Goal: Find specific page/section

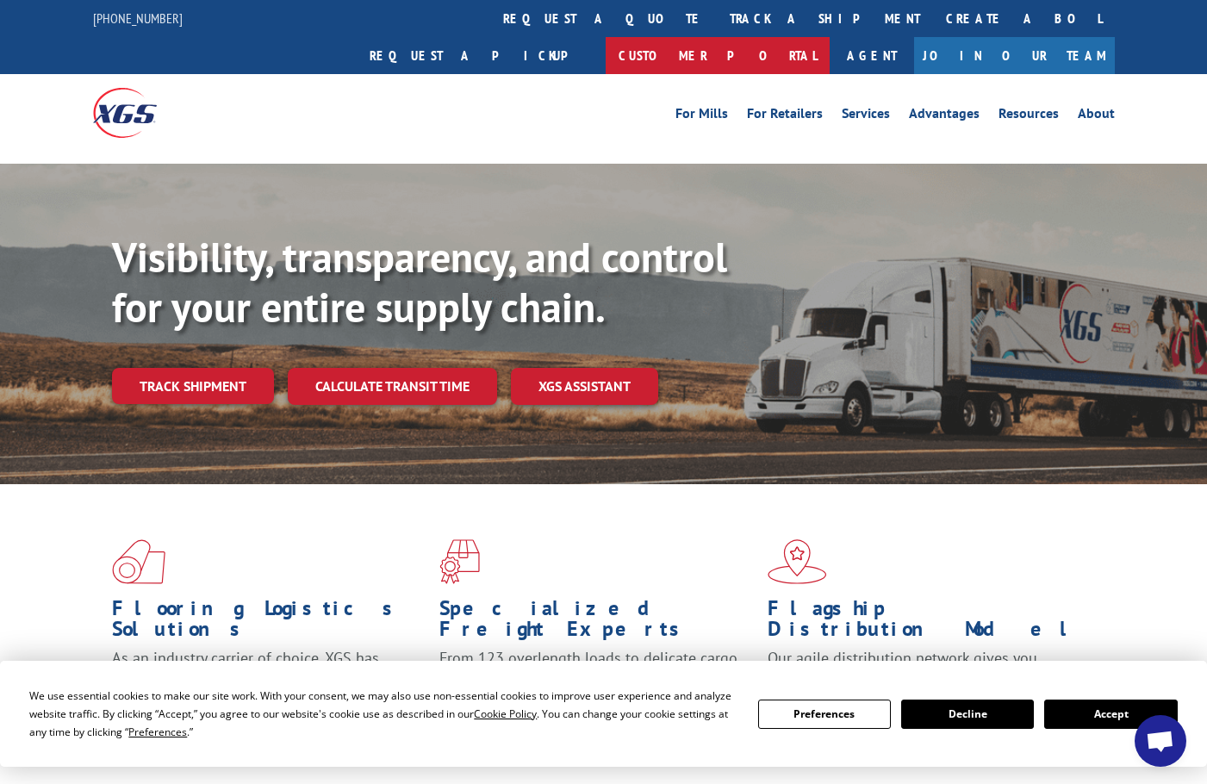
click at [829, 37] on link "Customer Portal" at bounding box center [717, 55] width 224 height 37
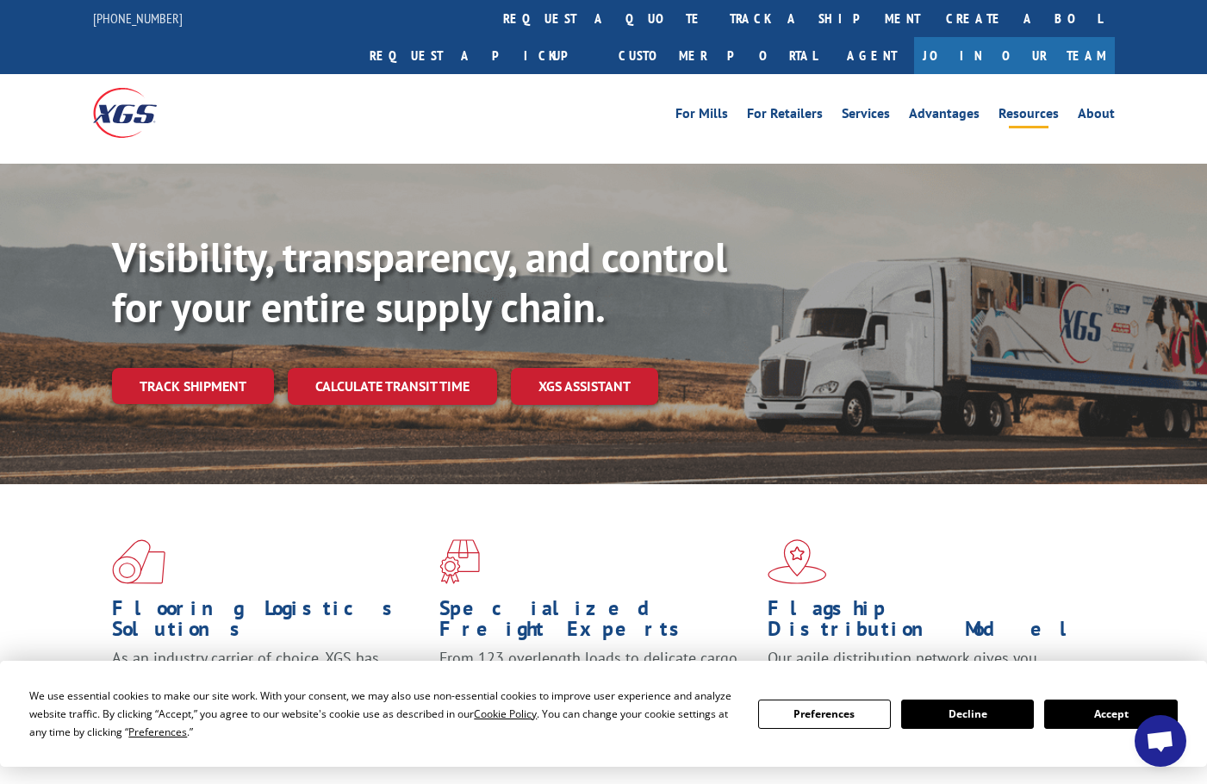
click at [1033, 107] on link "Resources" at bounding box center [1028, 116] width 60 height 19
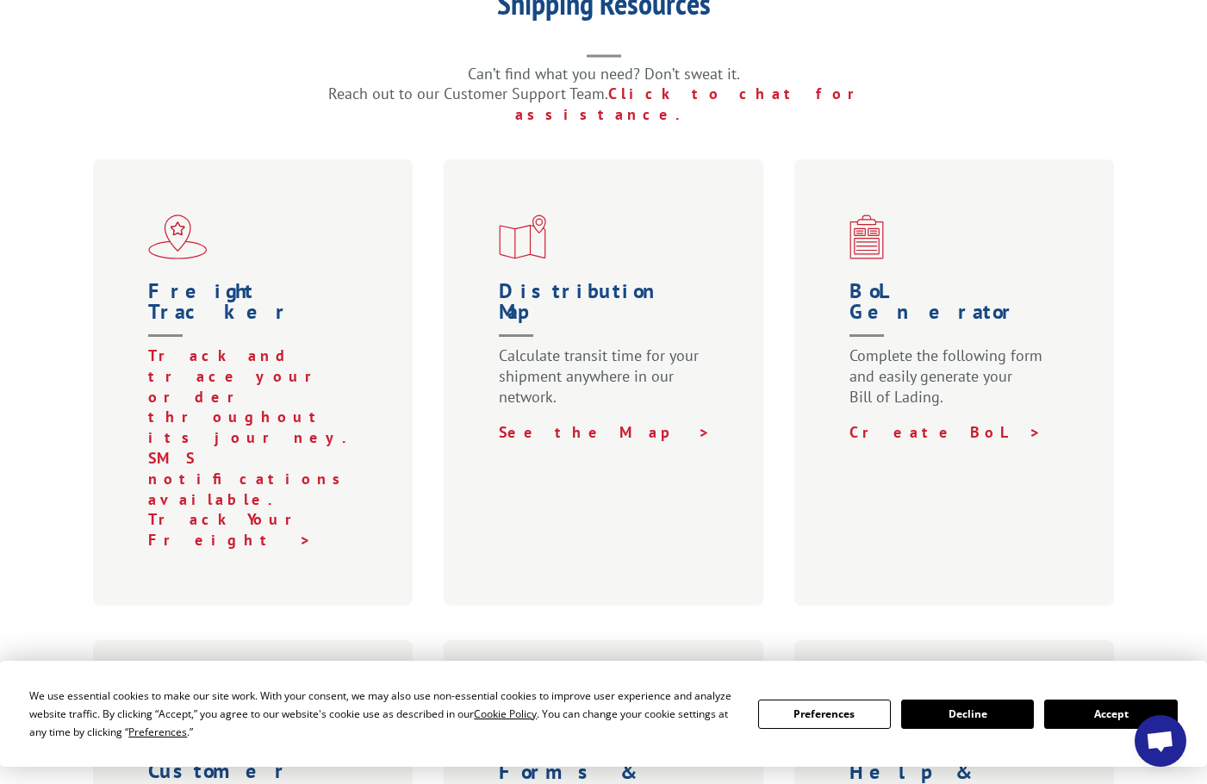
scroll to position [689, 0]
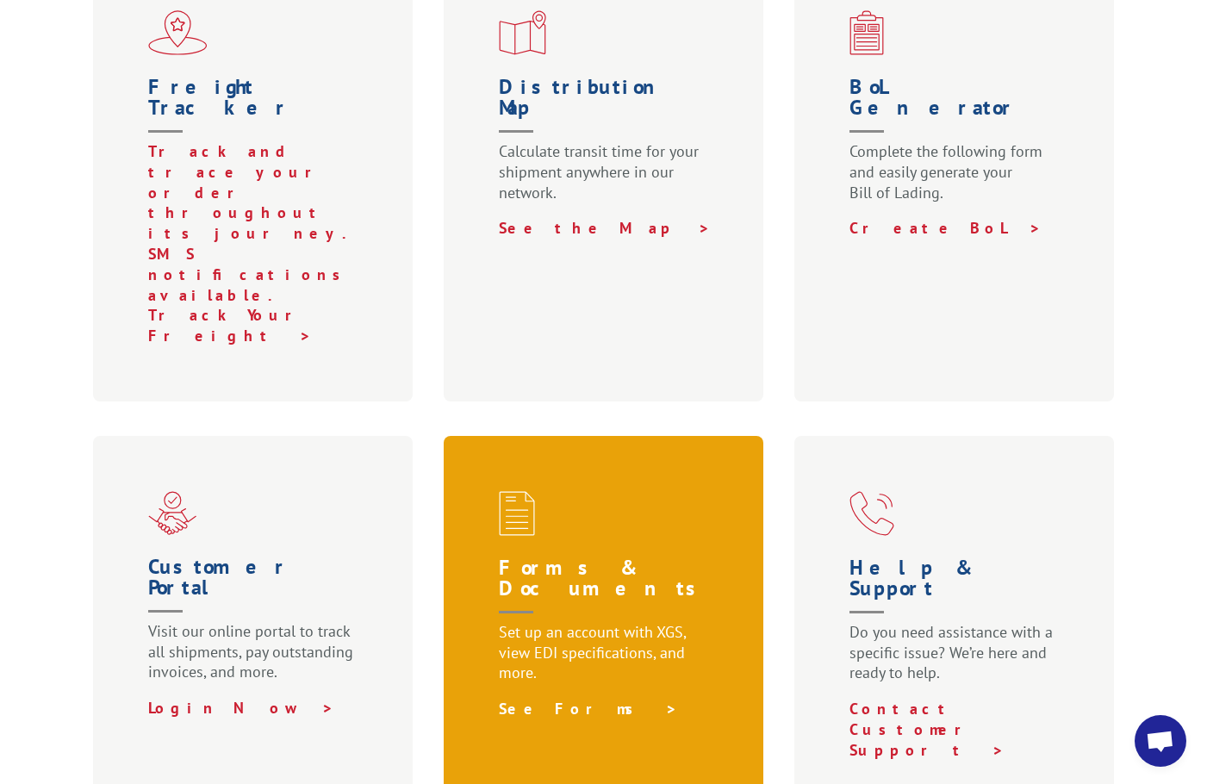
click at [512, 698] on link "See Forms >" at bounding box center [588, 708] width 179 height 20
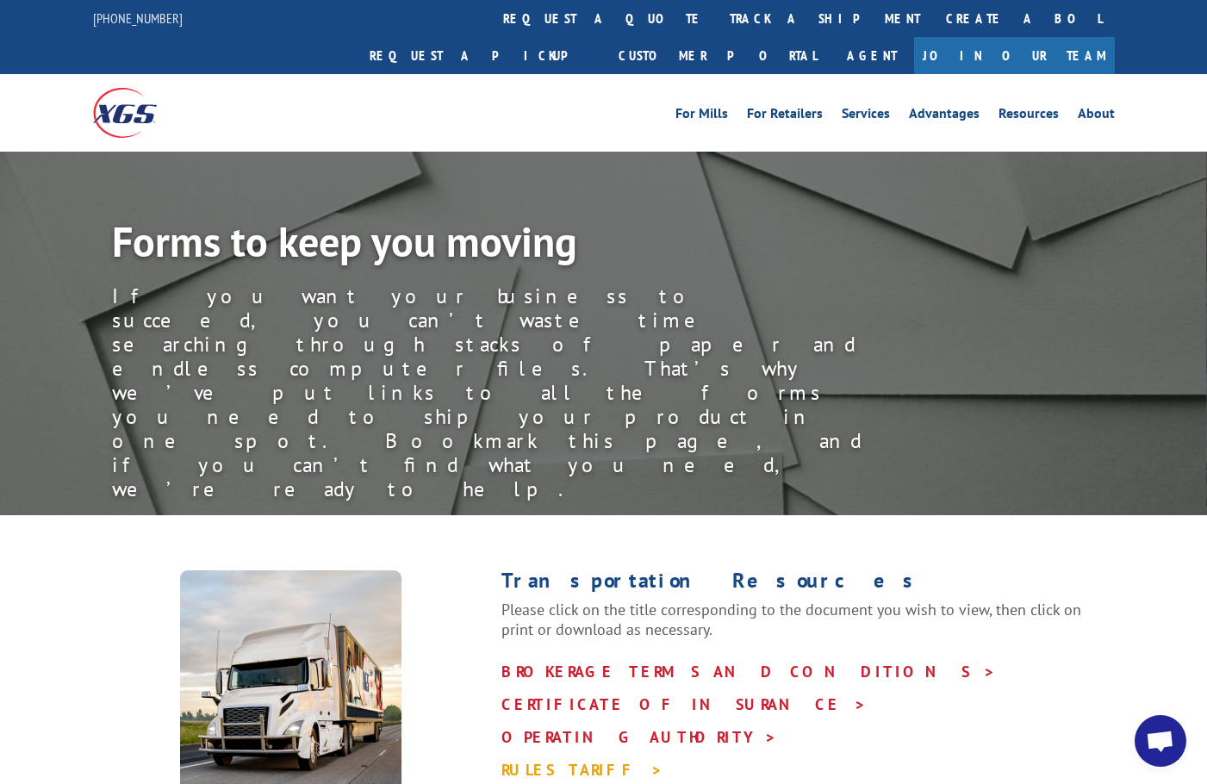
click at [555, 760] on link "RULES TARIFF >" at bounding box center [582, 770] width 162 height 20
